Goal: Transaction & Acquisition: Purchase product/service

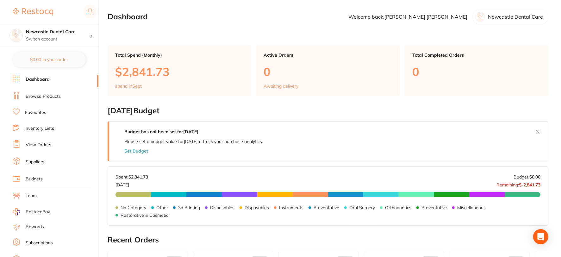
click at [41, 93] on link "Browse Products" at bounding box center [43, 96] width 35 height 6
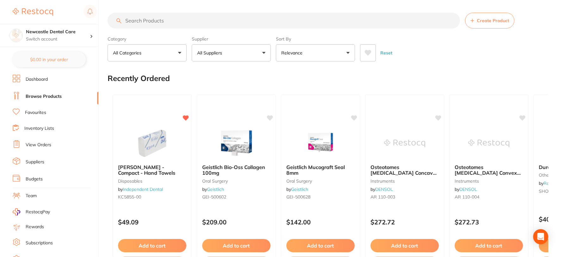
click at [150, 19] on input "search" at bounding box center [284, 21] width 352 height 16
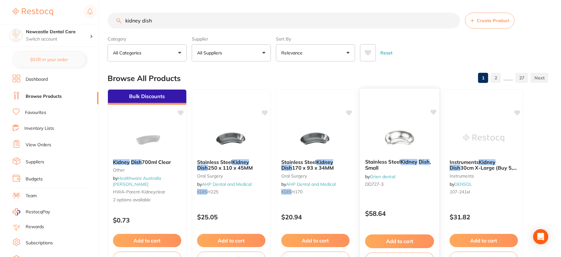
type input "kidney dish"
click at [412, 185] on small "DD727-3" at bounding box center [399, 184] width 69 height 5
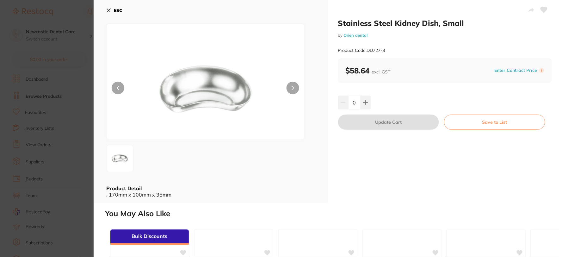
click at [109, 10] on icon at bounding box center [108, 10] width 5 height 5
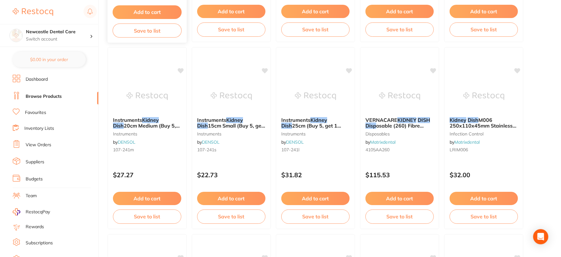
scroll to position [246, 0]
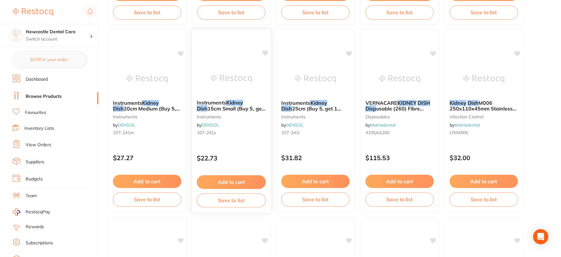
click at [244, 143] on div "Instruments Kidney Dish 15cm Small (Buy 5, get 1 free) instruments by DENSOL 10…" at bounding box center [231, 119] width 79 height 48
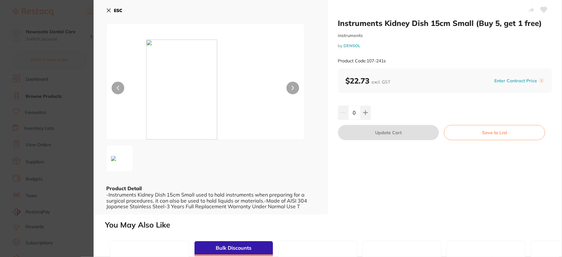
click at [109, 10] on icon at bounding box center [108, 10] width 5 height 5
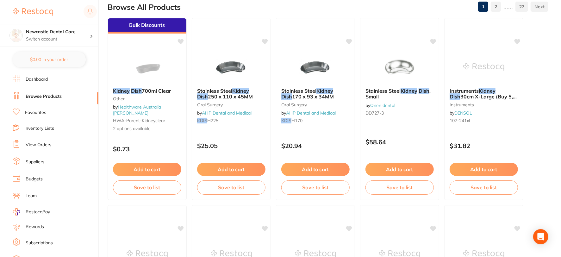
scroll to position [71, 0]
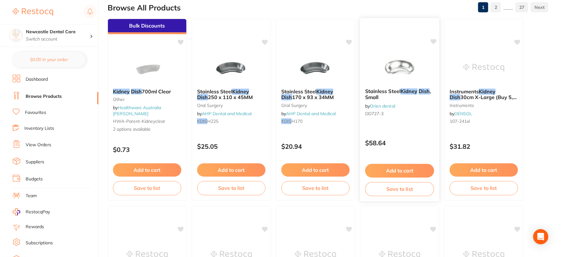
click at [385, 92] on span "Stainless Steel" at bounding box center [382, 91] width 35 height 6
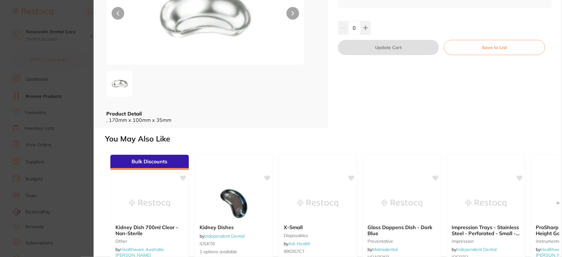
scroll to position [140, 0]
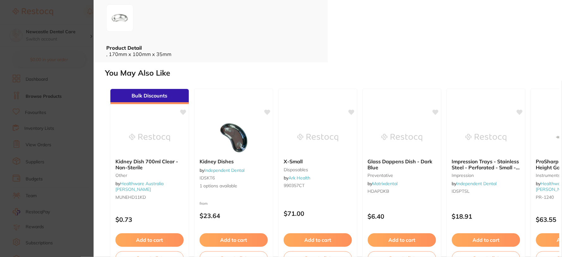
click at [254, 170] on div "Kidney Dishes by Independent Dental IDSKT6 1 options available" at bounding box center [234, 173] width 78 height 41
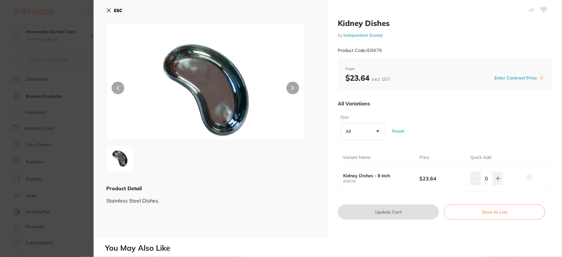
scroll to position [70, 0]
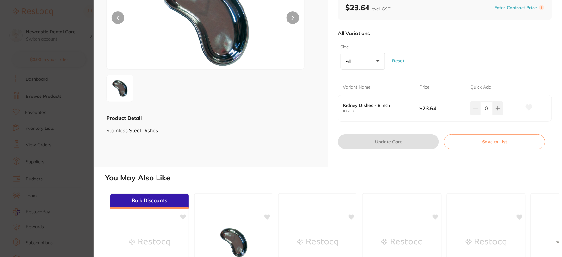
click at [379, 60] on button "All +0" at bounding box center [363, 61] width 44 height 17
click at [432, 66] on div "Size All +0 All 8 Inch Reset" at bounding box center [445, 56] width 214 height 31
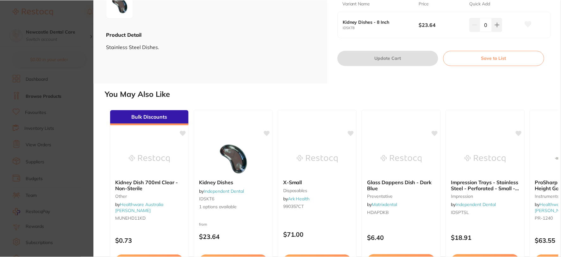
scroll to position [176, 0]
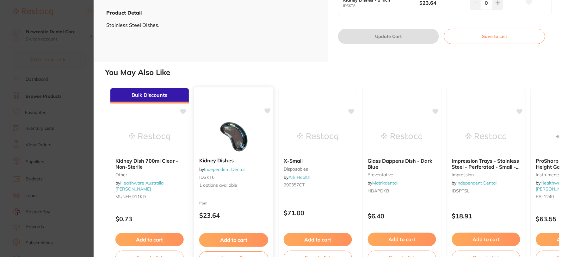
click at [249, 162] on b "Kidney Dishes" at bounding box center [233, 161] width 69 height 6
click at [232, 171] on link "Independent Dental" at bounding box center [224, 169] width 41 height 6
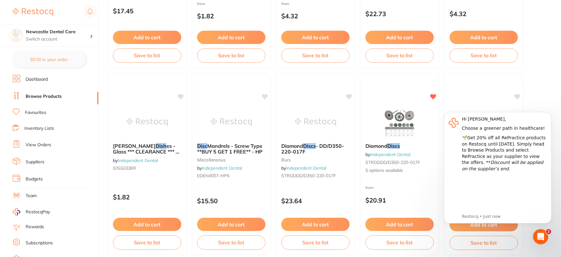
scroll to position [211, 0]
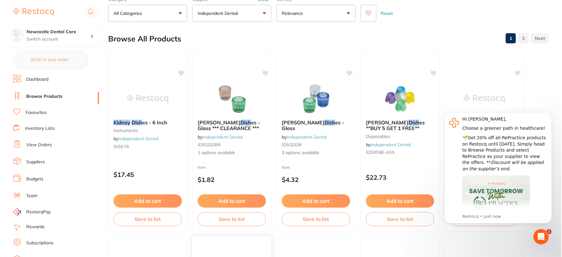
scroll to position [0, 0]
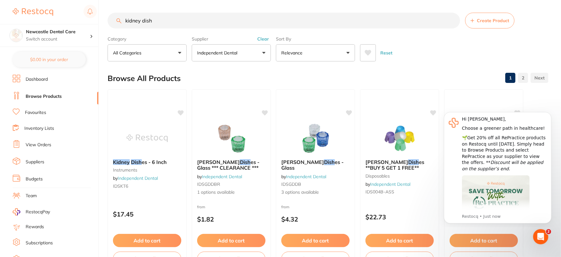
click at [323, 21] on input "kidney dish" at bounding box center [284, 21] width 352 height 16
click at [145, 166] on div "Kidney Dish es - 6 Inch instruments by Independent Dental IDSKT6" at bounding box center [147, 175] width 79 height 42
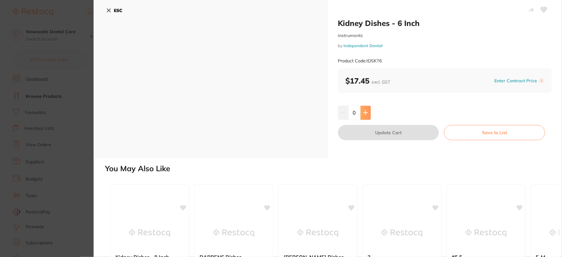
click at [366, 113] on icon at bounding box center [366, 113] width 4 height 4
type input "1"
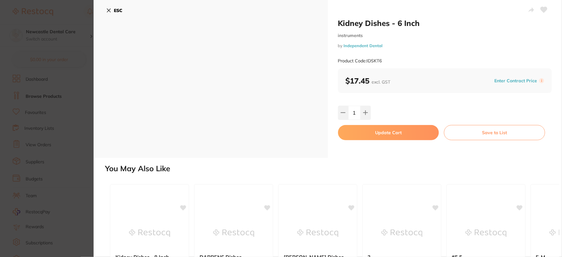
click at [385, 131] on button "Update Cart" at bounding box center [388, 132] width 101 height 15
checkbox input "false"
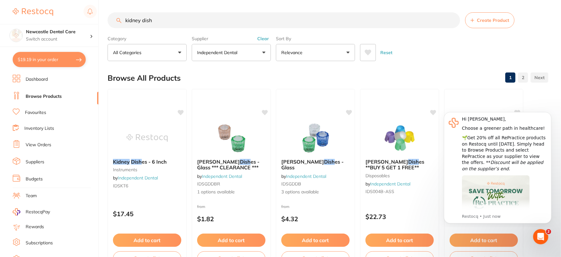
click at [181, 20] on input "kidney dish" at bounding box center [284, 20] width 352 height 16
drag, startPoint x: 171, startPoint y: 19, endPoint x: 99, endPoint y: 22, distance: 71.9
click at [99, 22] on div "$19.19 Newcastle Dental Care Switch account Newcastle Dental Care $19.19 in you…" at bounding box center [280, 128] width 561 height 257
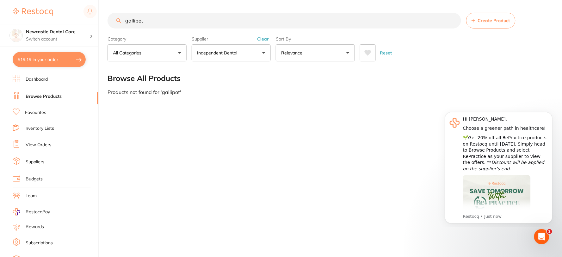
click at [131, 20] on input "gallipot" at bounding box center [285, 21] width 354 height 16
click at [187, 23] on input "galipot" at bounding box center [285, 21] width 354 height 16
click at [265, 40] on button "Clear" at bounding box center [263, 39] width 16 height 6
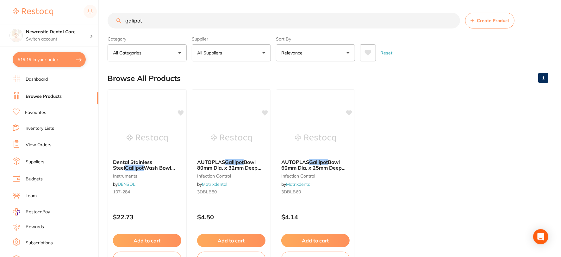
click at [192, 25] on input "galipot" at bounding box center [284, 21] width 352 height 16
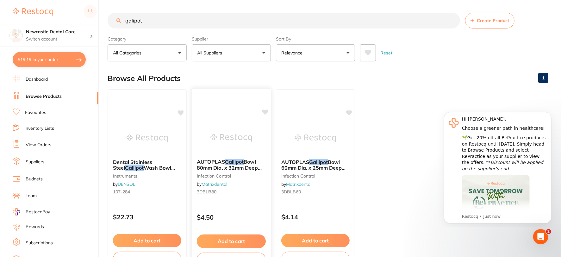
click at [257, 200] on div "AUTOPLAS Gallipot Bowl 80mm Dia. x 32mm Deep GREEN Plastic Autoclavable infecti…" at bounding box center [231, 178] width 79 height 48
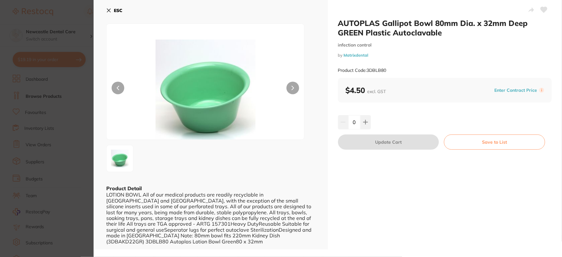
click at [109, 10] on icon at bounding box center [108, 10] width 3 height 3
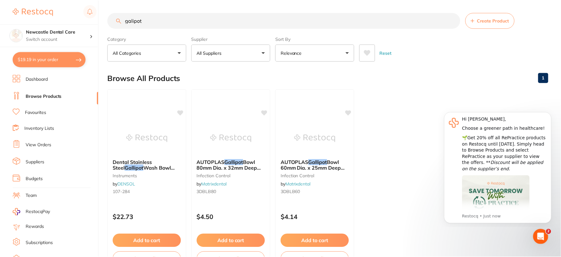
scroll to position [0, 0]
click at [320, 185] on div "AUTOPLAS Gallipot Bowl 60mm Dia. x 25mm Deep GREEN Plastic Autoclavable infecti…" at bounding box center [315, 177] width 79 height 48
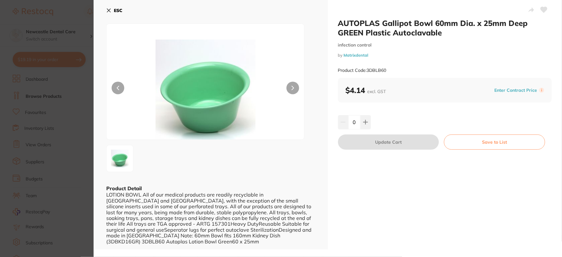
click at [106, 10] on icon at bounding box center [108, 10] width 5 height 5
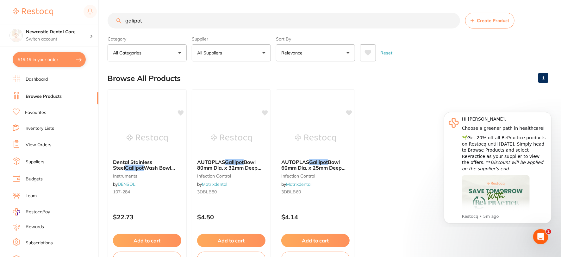
click at [189, 22] on input "galipot" at bounding box center [284, 21] width 352 height 16
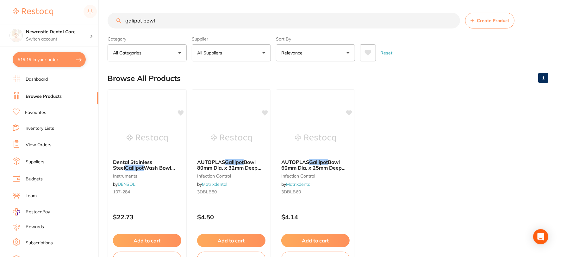
type input "galipot bowl"
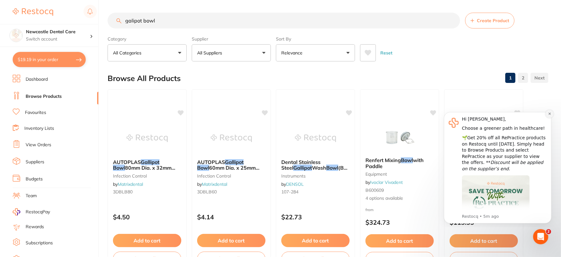
click at [548, 112] on icon "Dismiss notification" at bounding box center [549, 113] width 3 height 3
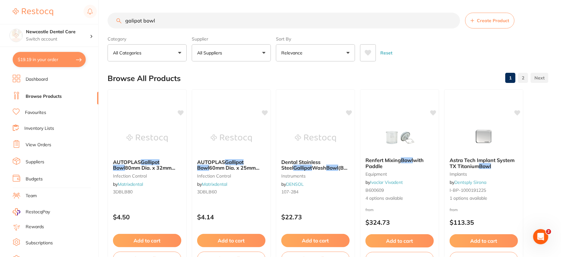
drag, startPoint x: 451, startPoint y: 16, endPoint x: 446, endPoint y: 13, distance: 5.4
click at [450, 16] on input "galipot bowl" at bounding box center [284, 21] width 352 height 16
